Goal: Transaction & Acquisition: Purchase product/service

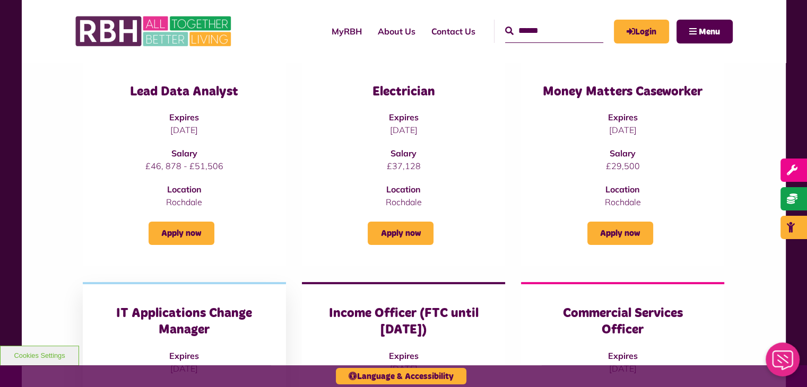
scroll to position [159, 0]
click at [611, 158] on strong "Salary" at bounding box center [622, 153] width 26 height 11
click at [604, 236] on link "Apply now" at bounding box center [620, 233] width 66 height 23
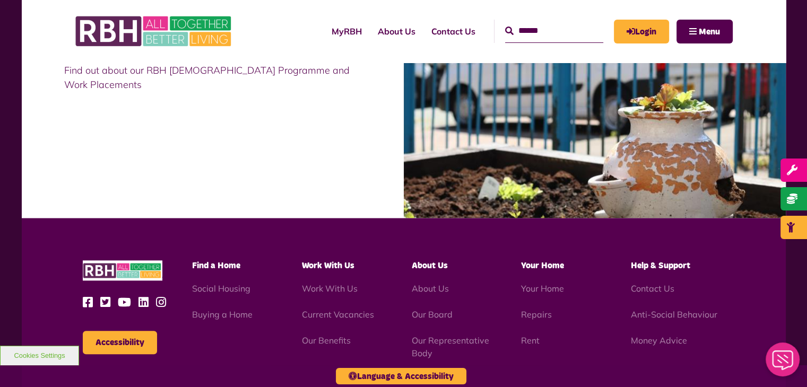
scroll to position [902, 0]
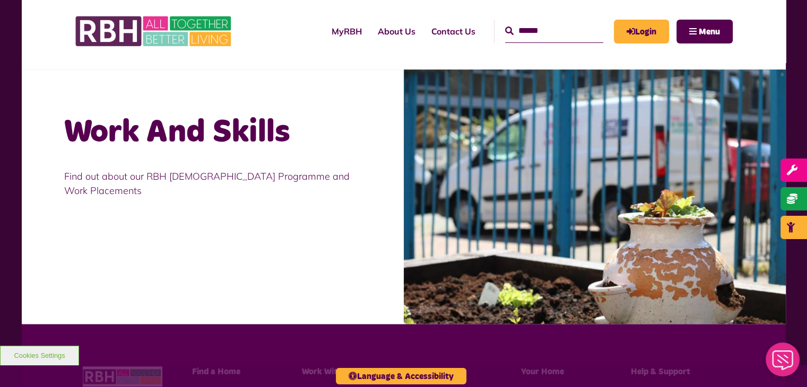
click at [265, 145] on h2 "Work And Skills" at bounding box center [212, 132] width 297 height 41
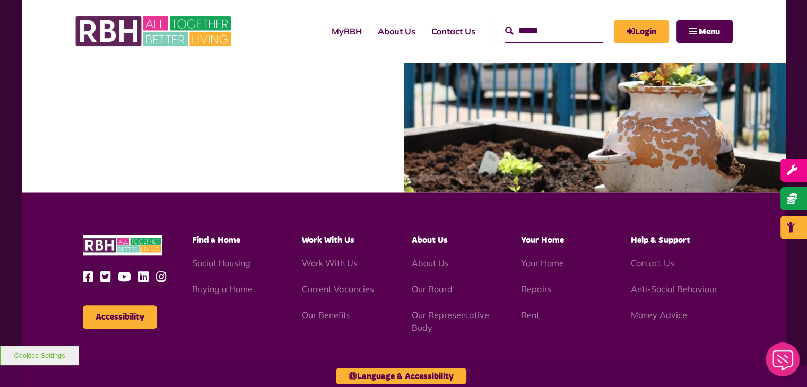
scroll to position [955, 0]
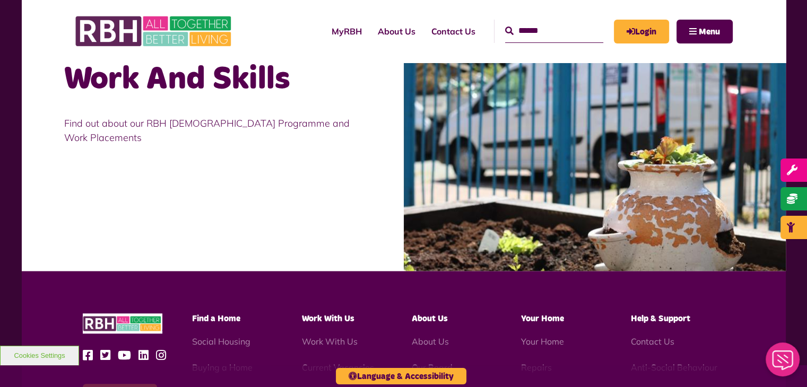
click at [612, 225] on img at bounding box center [595, 143] width 382 height 255
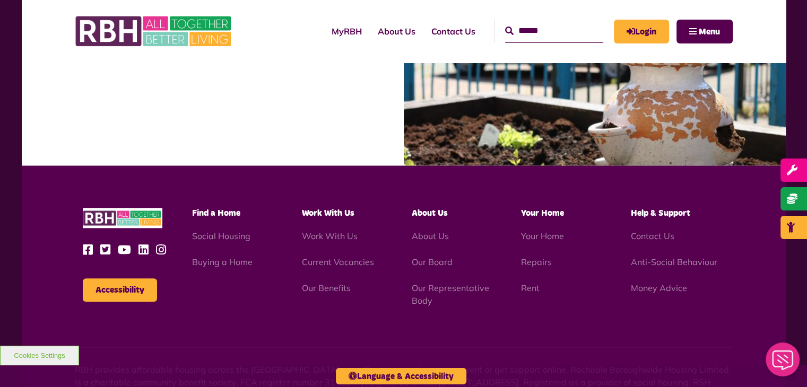
scroll to position [1061, 0]
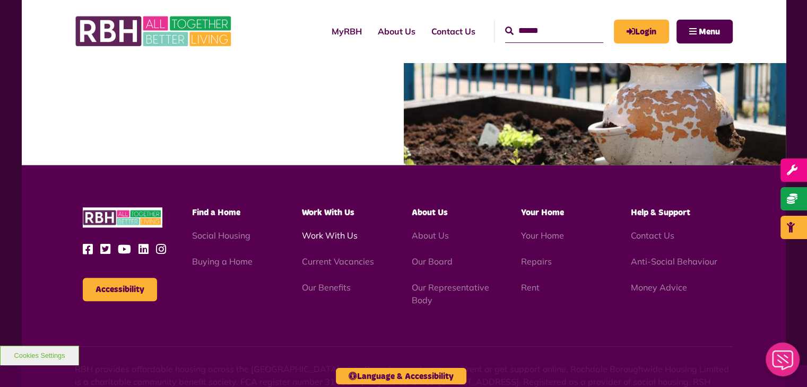
click at [330, 231] on link "Work With Us" at bounding box center [330, 235] width 56 height 11
